Goal: Browse casually: Explore the website without a specific task or goal

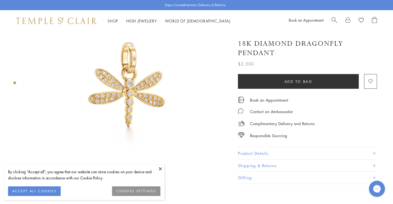
scroll to position [54, 0]
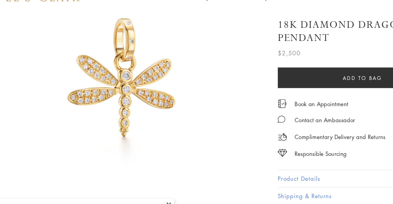
click at [139, 80] on img at bounding box center [128, 79] width 203 height 203
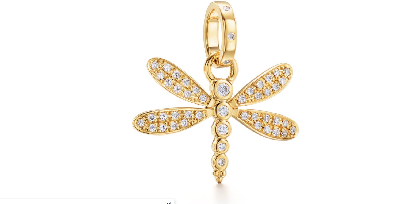
click at [190, 107] on img at bounding box center [196, 90] width 313 height 313
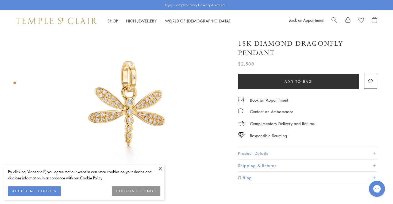
scroll to position [66, 0]
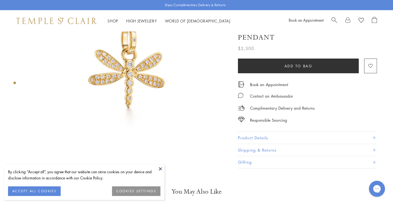
click at [128, 67] on img at bounding box center [128, 66] width 203 height 203
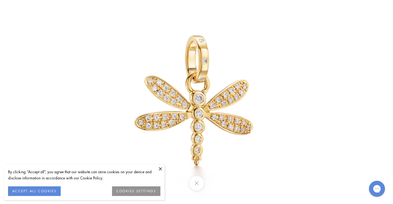
click at [128, 67] on img at bounding box center [196, 102] width 313 height 313
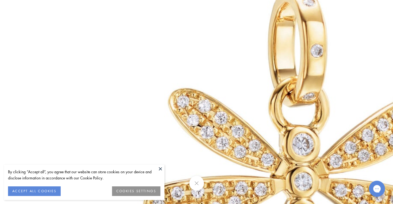
click at [128, 67] on img at bounding box center [296, 153] width 770 height 770
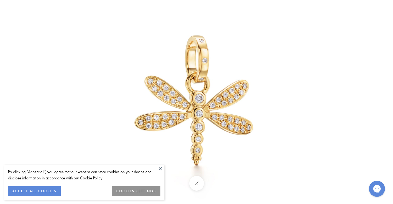
click at [144, 66] on img at bounding box center [196, 102] width 313 height 313
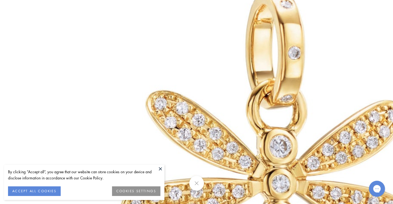
click at [199, 178] on button at bounding box center [196, 183] width 15 height 15
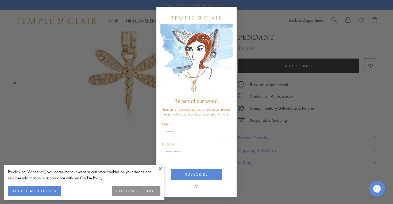
click at [122, 102] on div "Close dialog Be part of our world. Sign up for exclusive collection previews, p…" at bounding box center [196, 102] width 393 height 204
click at [234, 12] on form "Be part of our world. Sign up for exclusive collection previews, private event …" at bounding box center [196, 102] width 80 height 190
click at [232, 13] on circle "Close dialog" at bounding box center [230, 13] width 6 height 6
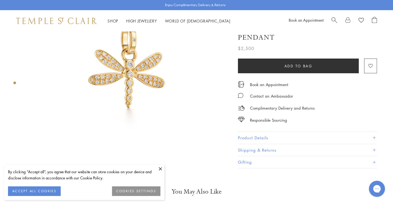
click at [154, 73] on img at bounding box center [128, 66] width 203 height 203
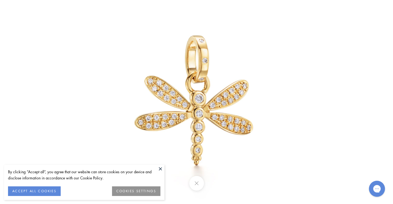
click at [184, 88] on img at bounding box center [196, 102] width 313 height 313
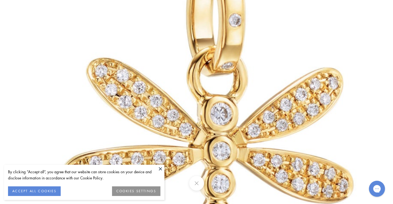
click at [184, 88] on img at bounding box center [214, 123] width 770 height 770
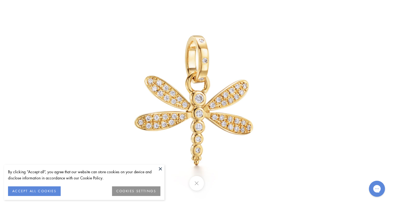
click at [359, 24] on div at bounding box center [196, 102] width 393 height 204
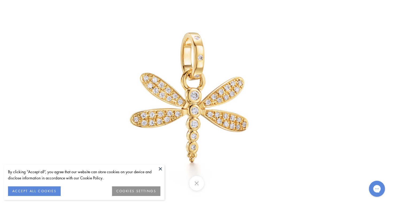
click at [205, 100] on img at bounding box center [192, 99] width 313 height 313
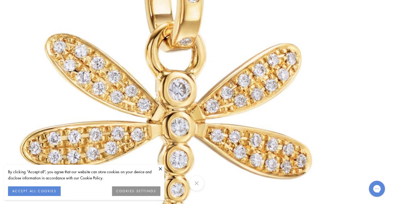
click at [205, 100] on img at bounding box center [173, 98] width 770 height 770
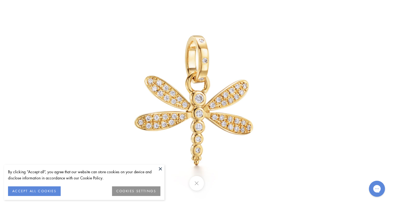
click at [202, 185] on button at bounding box center [196, 183] width 15 height 15
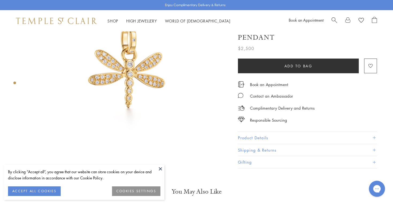
scroll to position [41, 0]
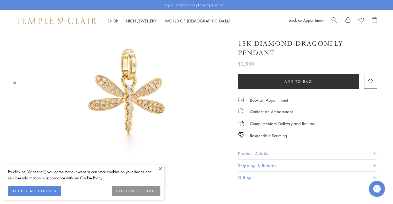
click at [116, 78] on img at bounding box center [128, 92] width 203 height 203
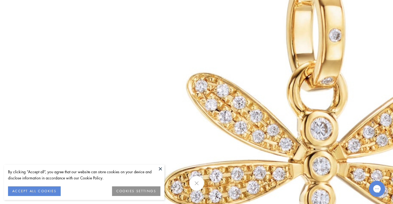
click at [198, 180] on button at bounding box center [196, 183] width 15 height 15
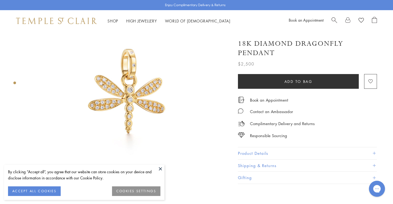
drag, startPoint x: 131, startPoint y: 111, endPoint x: 274, endPoint y: 7, distance: 176.9
click at [334, 22] on link "Search" at bounding box center [335, 21] width 6 height 8
